Goal: Check status: Check status

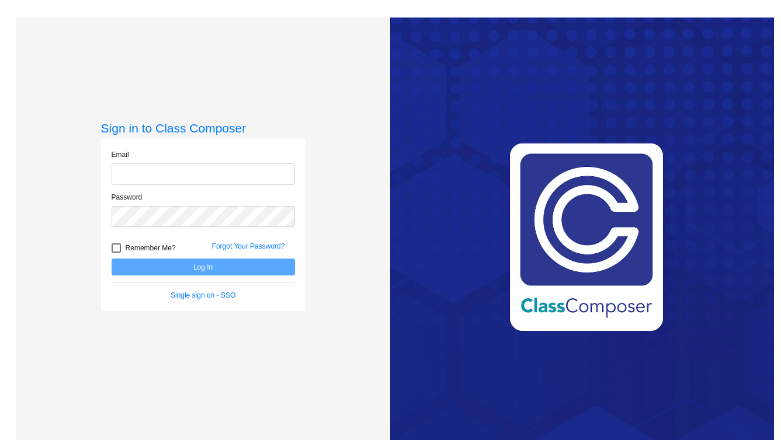
type input "[EMAIL_ADDRESS][DOMAIN_NAME]"
click at [179, 271] on button "Log In" at bounding box center [203, 267] width 183 height 17
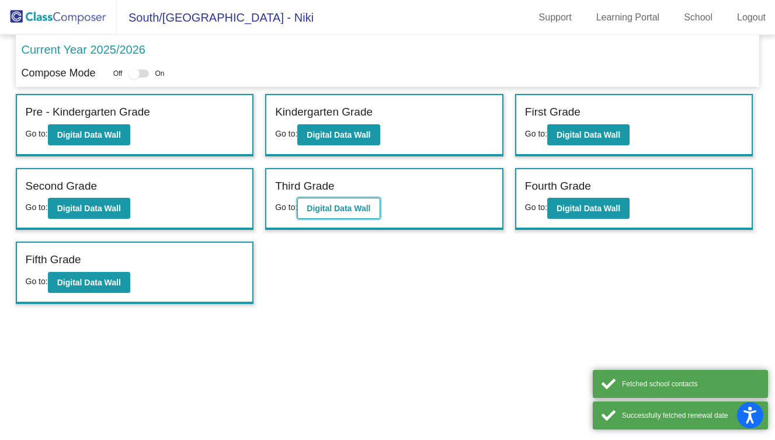
click at [339, 215] on button "Digital Data Wall" at bounding box center [338, 208] width 82 height 21
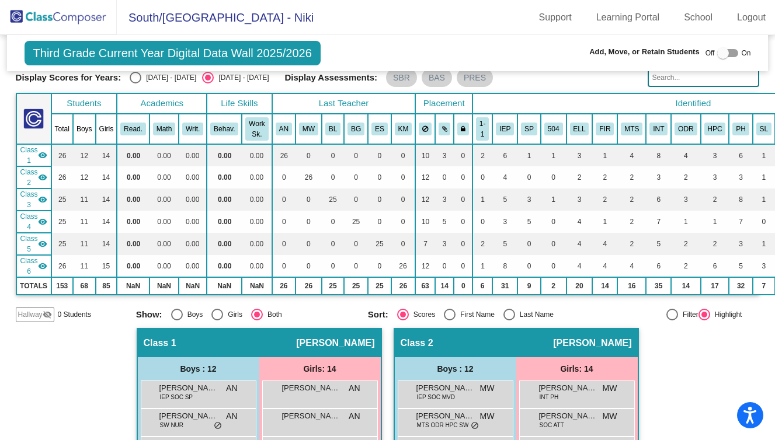
scroll to position [15, 0]
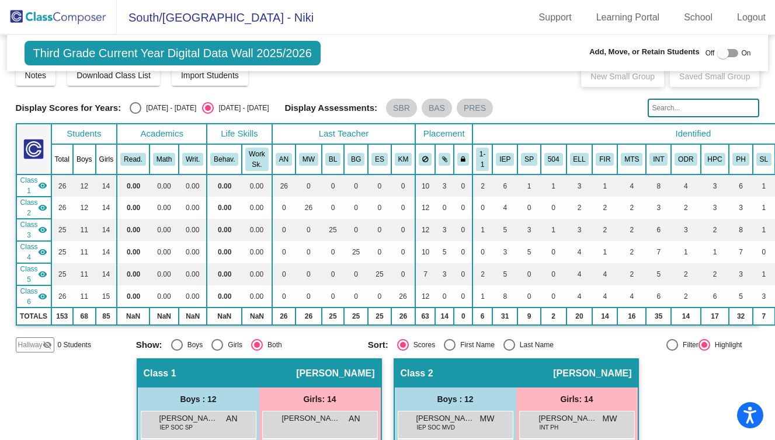
click at [131, 105] on div "Select an option" at bounding box center [136, 108] width 12 height 12
click at [135, 114] on input "[DATE] - [DATE]" at bounding box center [135, 114] width 1 height 1
radio input "true"
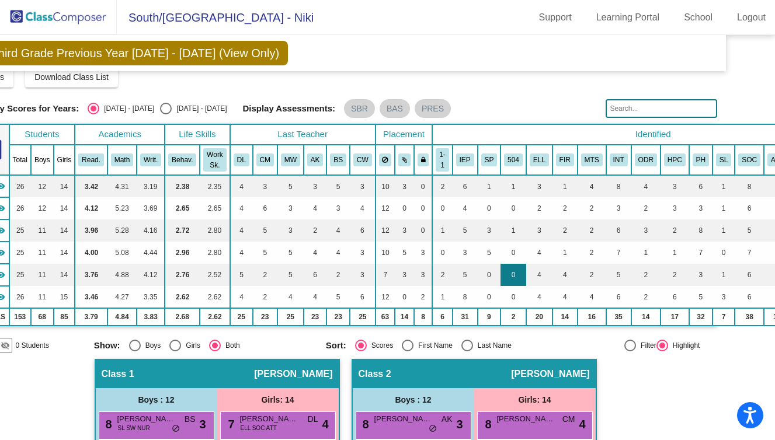
scroll to position [12, 0]
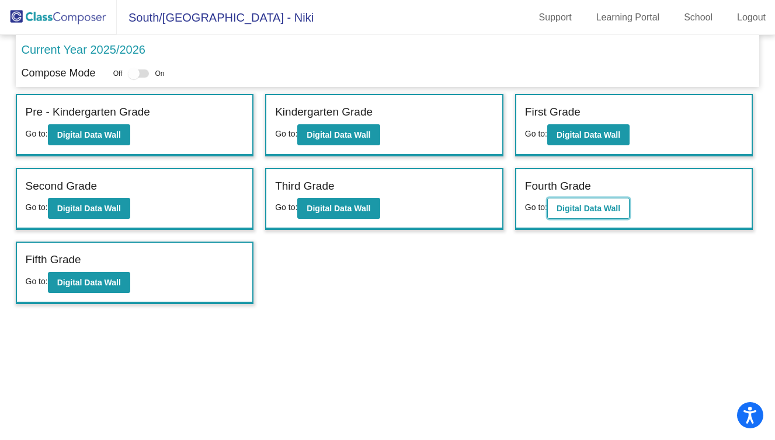
click at [593, 210] on b "Digital Data Wall" at bounding box center [589, 208] width 64 height 9
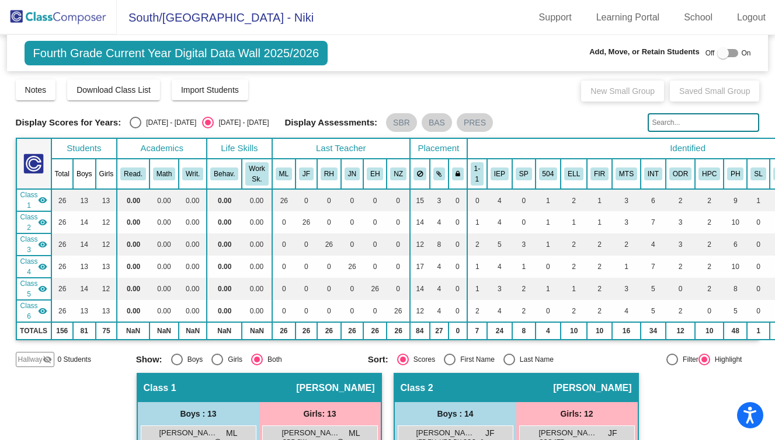
click at [134, 121] on div "Select an option" at bounding box center [136, 123] width 12 height 12
click at [135, 128] on input "[DATE] - [DATE]" at bounding box center [135, 128] width 1 height 1
radio input "true"
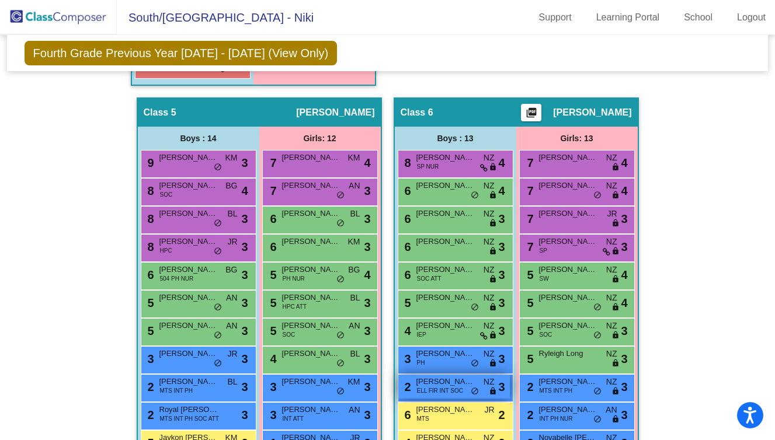
scroll to position [1327, 0]
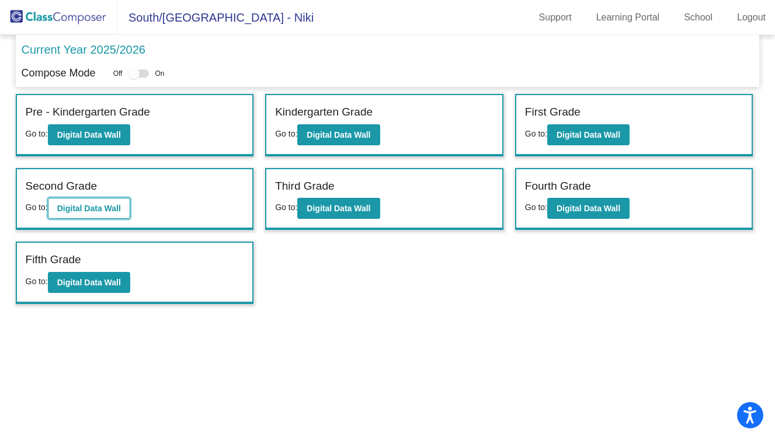
click at [86, 210] on b "Digital Data Wall" at bounding box center [89, 208] width 64 height 9
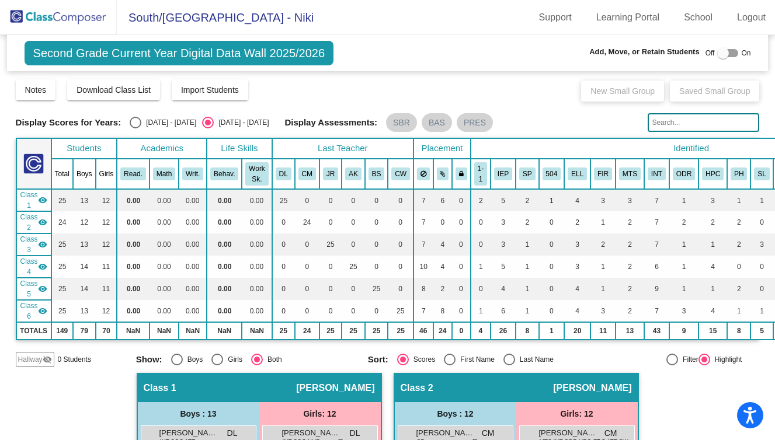
click at [134, 124] on div "Select an option" at bounding box center [136, 123] width 12 height 12
click at [135, 128] on input "[DATE] - [DATE]" at bounding box center [135, 128] width 1 height 1
radio input "true"
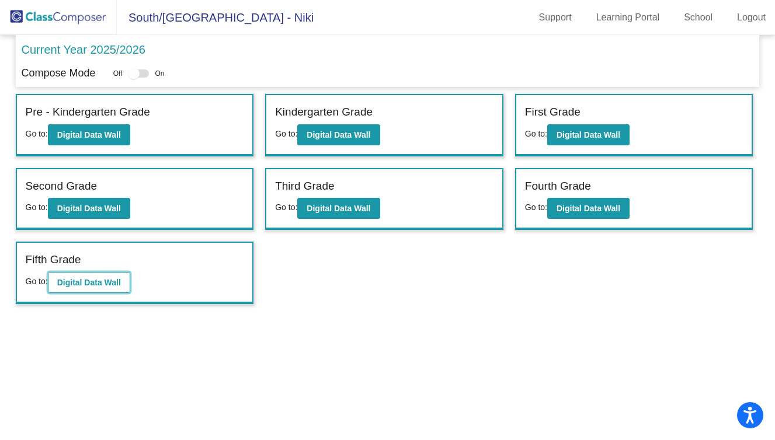
click at [71, 276] on button "Digital Data Wall" at bounding box center [89, 282] width 82 height 21
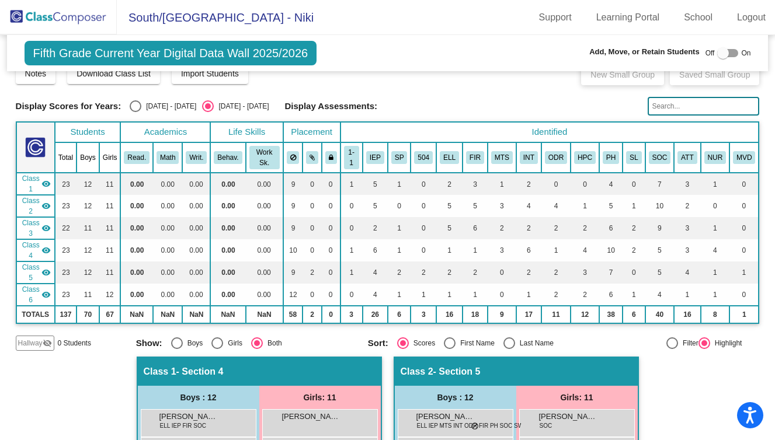
scroll to position [19, 0]
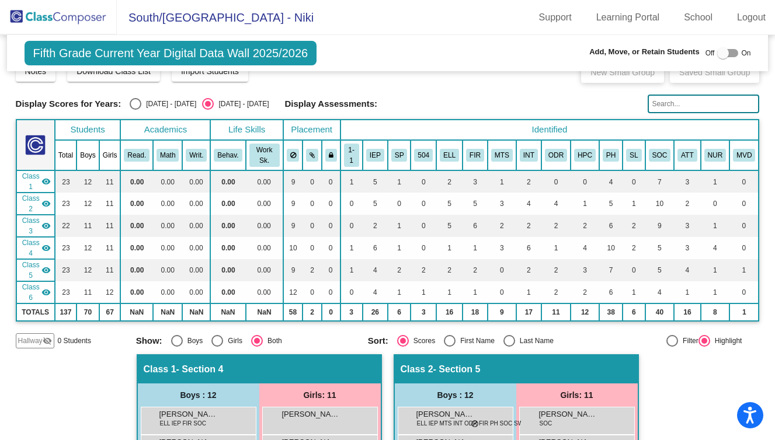
click at [133, 99] on div "Select an option" at bounding box center [136, 104] width 12 height 12
click at [135, 110] on input "[DATE] - [DATE]" at bounding box center [135, 110] width 1 height 1
radio input "true"
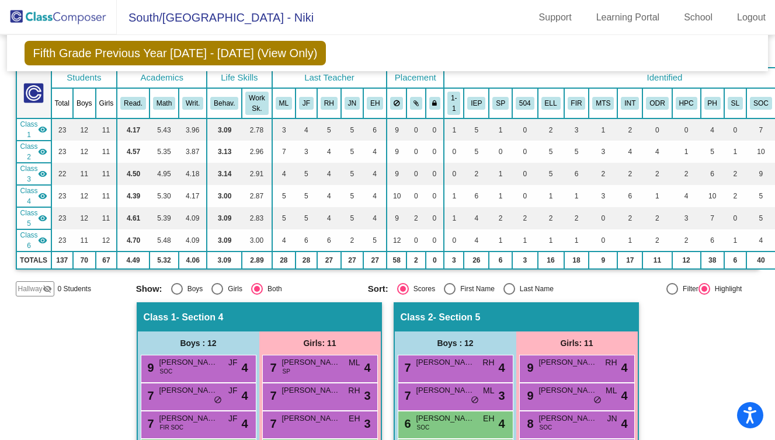
scroll to position [67, 0]
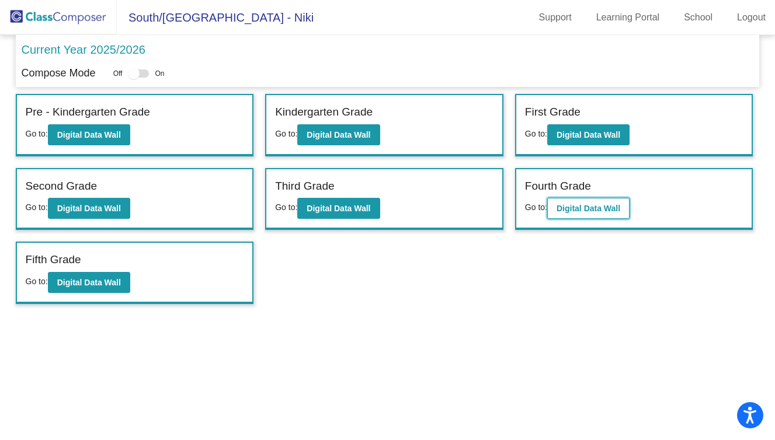
click at [561, 211] on b "Digital Data Wall" at bounding box center [589, 208] width 64 height 9
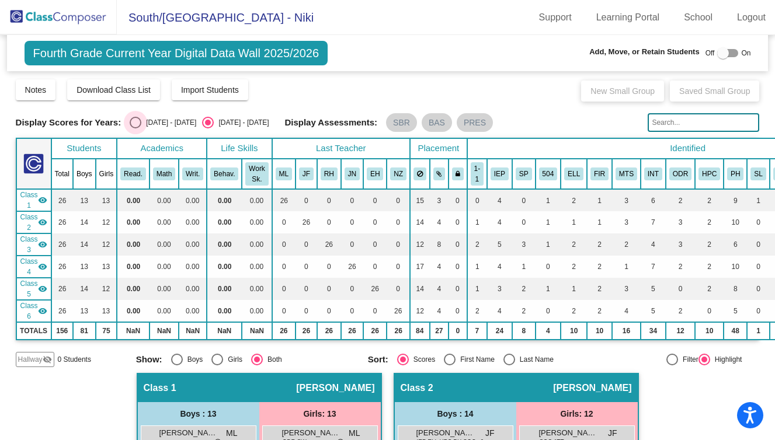
click at [135, 121] on div "Select an option" at bounding box center [136, 123] width 12 height 12
click at [135, 128] on input "[DATE] - [DATE]" at bounding box center [135, 128] width 1 height 1
radio input "true"
